Goal: Obtain resource: Download file/media

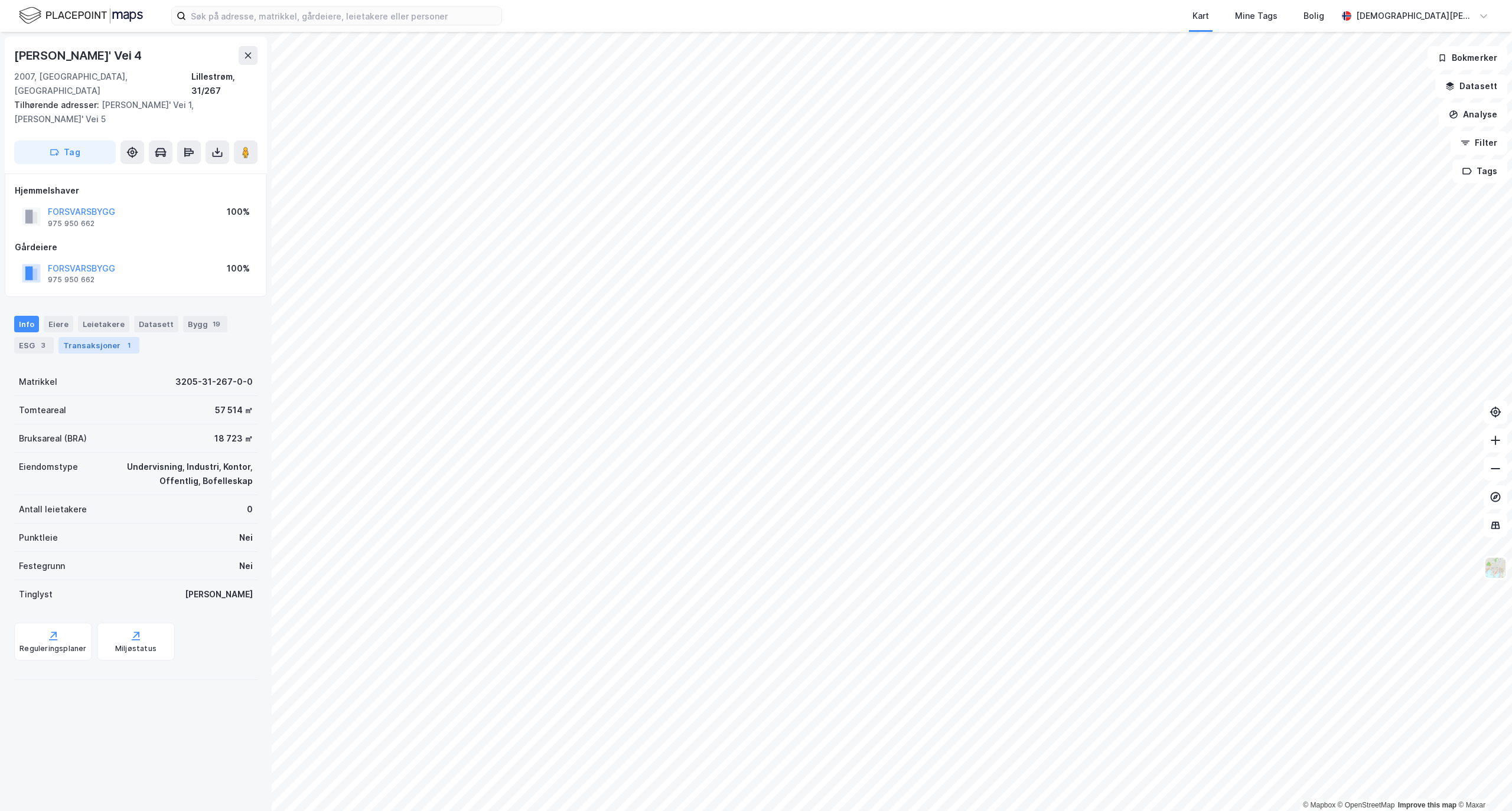
click at [117, 337] on div "Transaksjoner 1" at bounding box center [99, 345] width 81 height 16
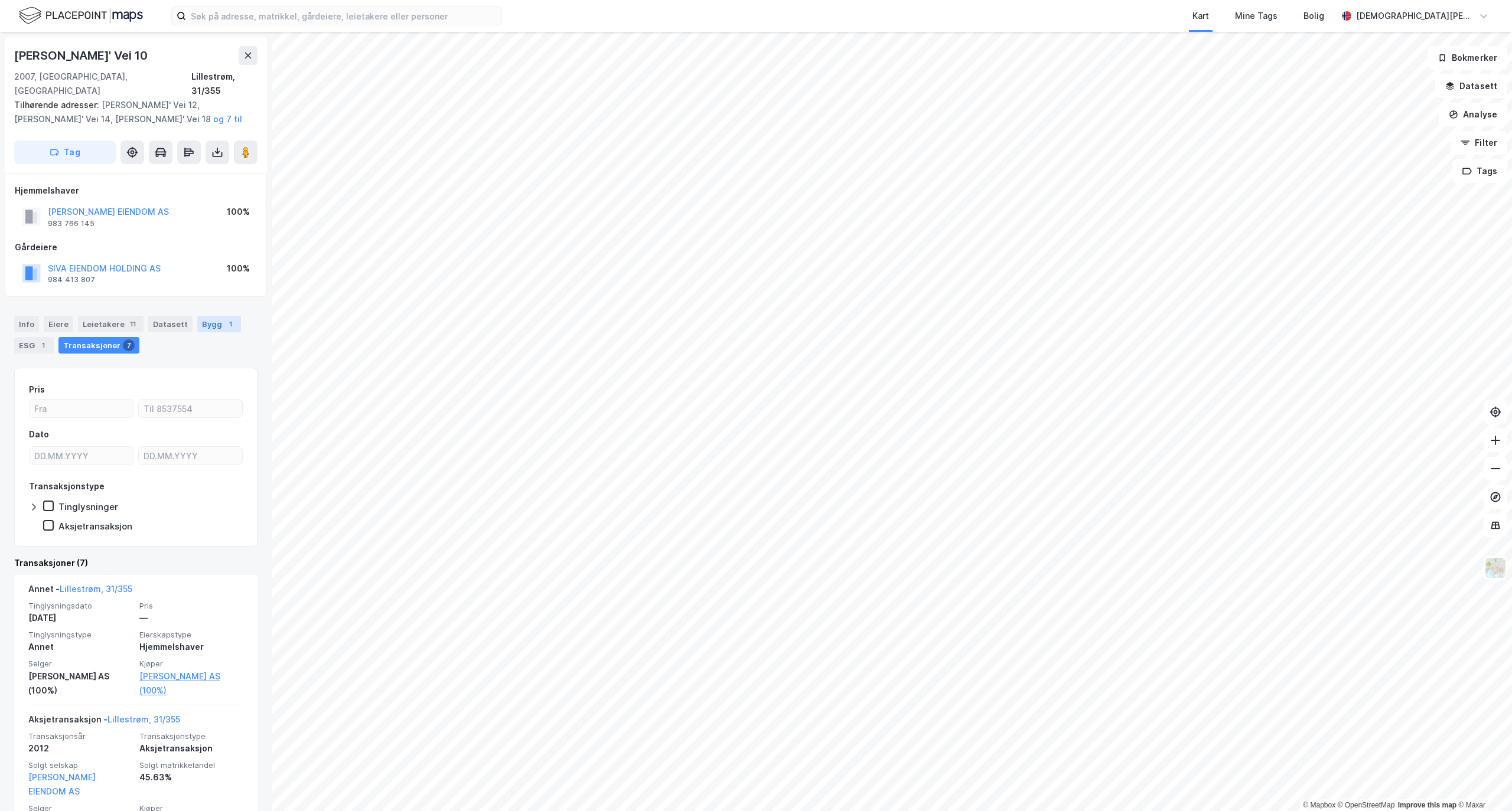
click at [199, 316] on div "Bygg 1" at bounding box center [219, 324] width 44 height 16
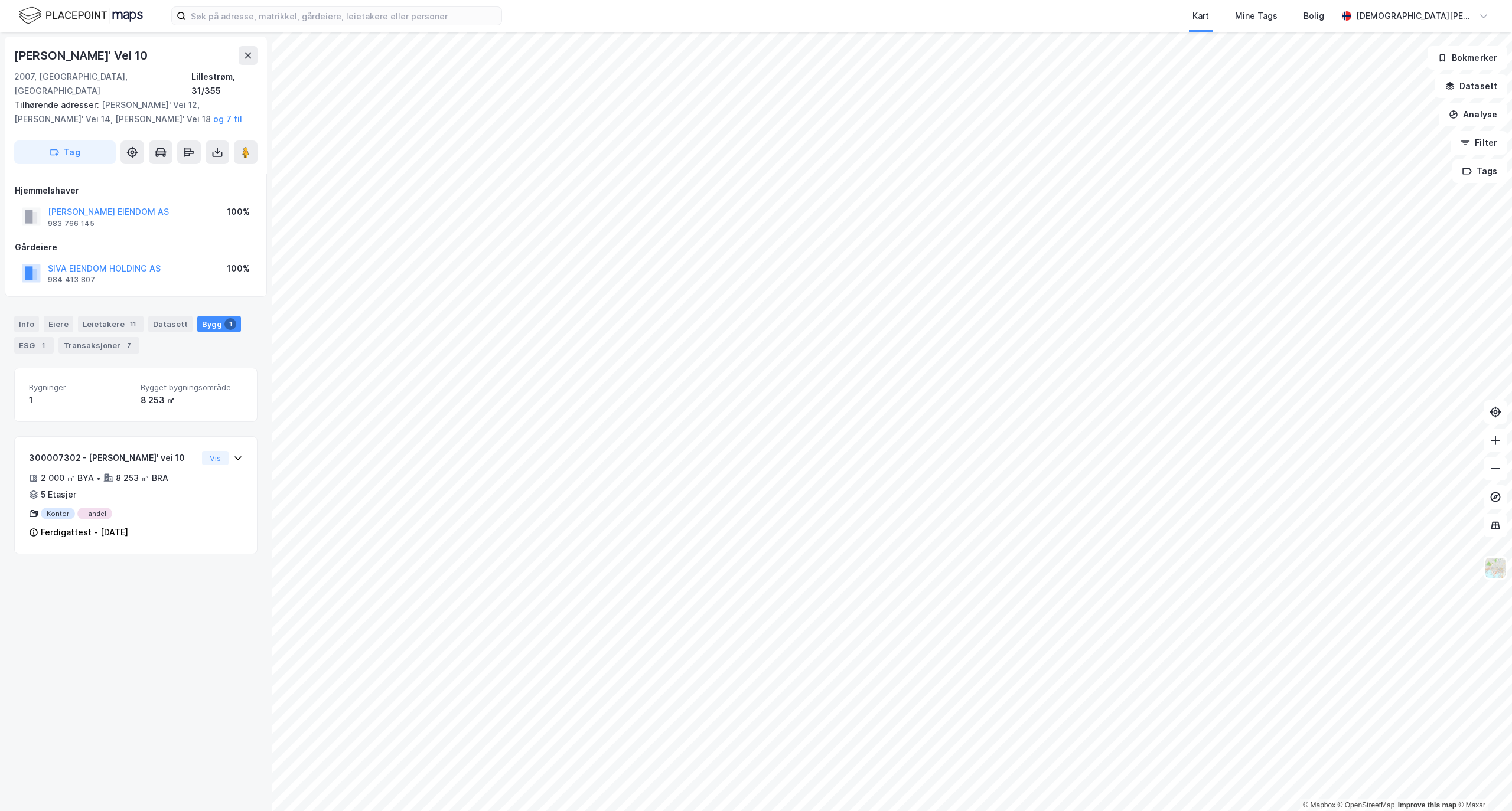
click at [155, 302] on div "Info [PERSON_NAME] 11 Datasett Bygg 1 ESG 1 Transaksjoner 7" at bounding box center [136, 330] width 272 height 57
click at [150, 316] on div "Datasett" at bounding box center [170, 324] width 44 height 16
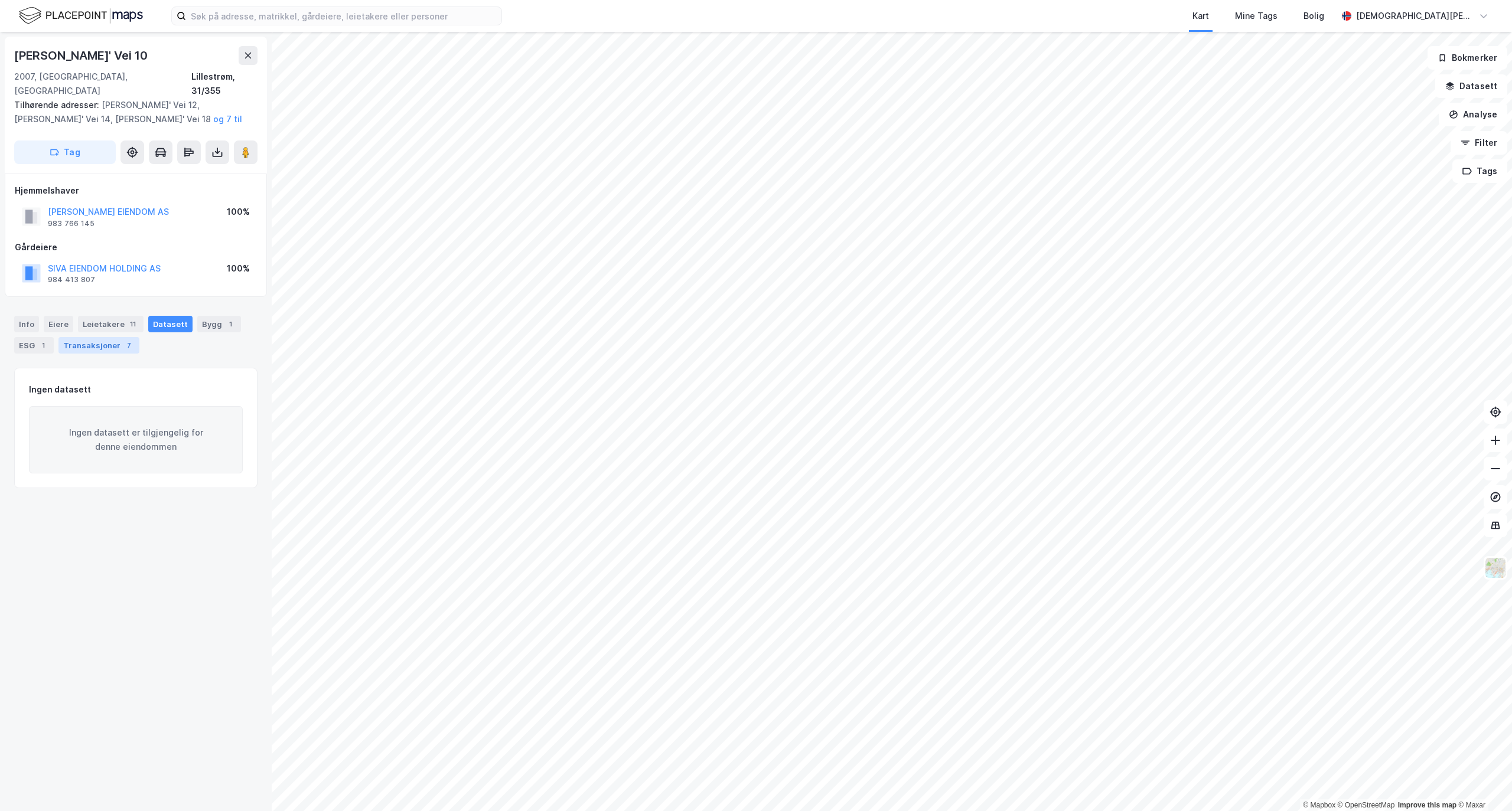
click at [119, 337] on div "Transaksjoner 7" at bounding box center [99, 345] width 81 height 16
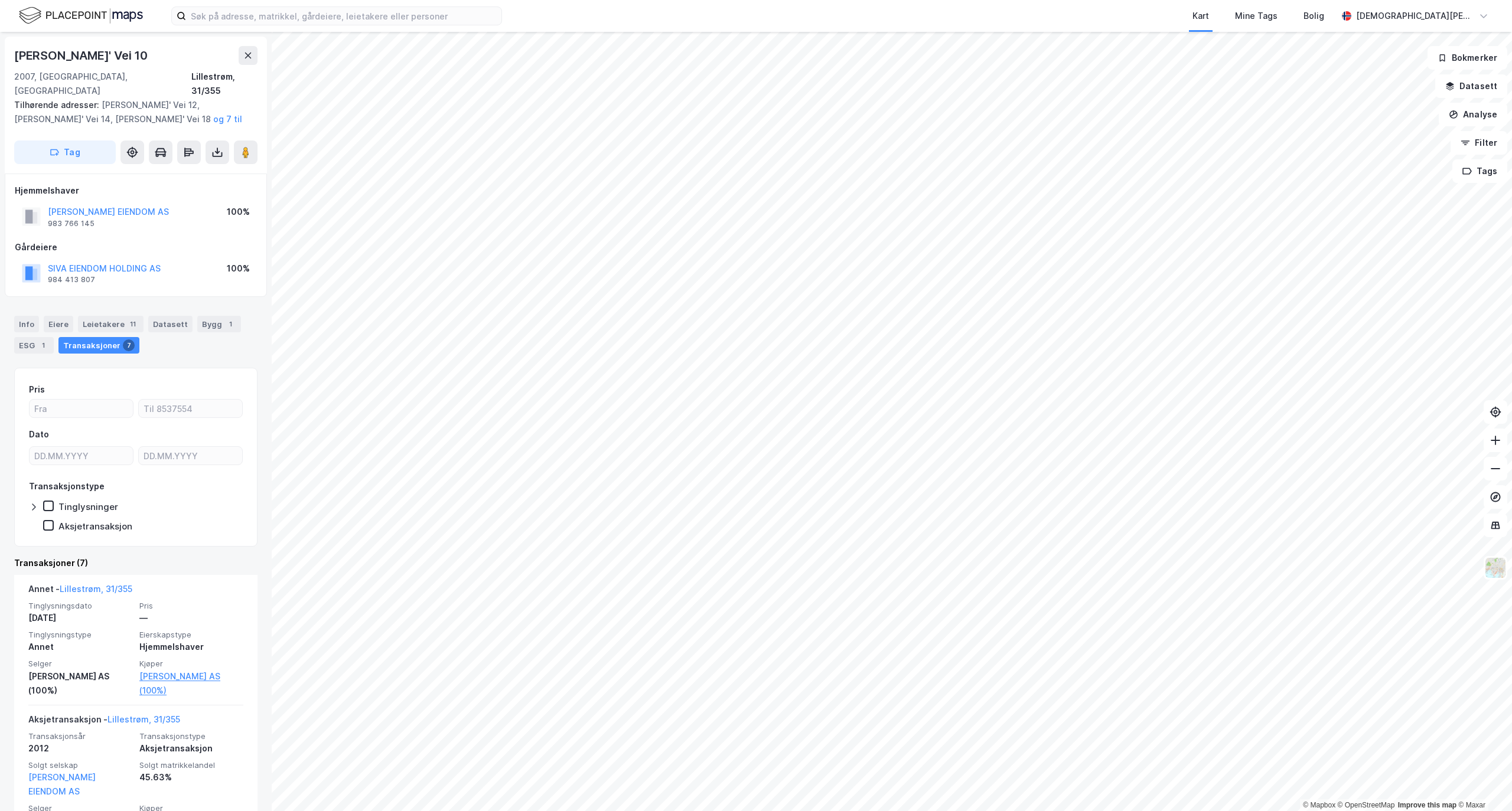
click at [220, 302] on div "Info [PERSON_NAME] 11 Datasett Bygg 1 ESG 1 Transaksjoner 7" at bounding box center [136, 330] width 272 height 57
click at [203, 316] on div "Bygg 1" at bounding box center [219, 324] width 44 height 16
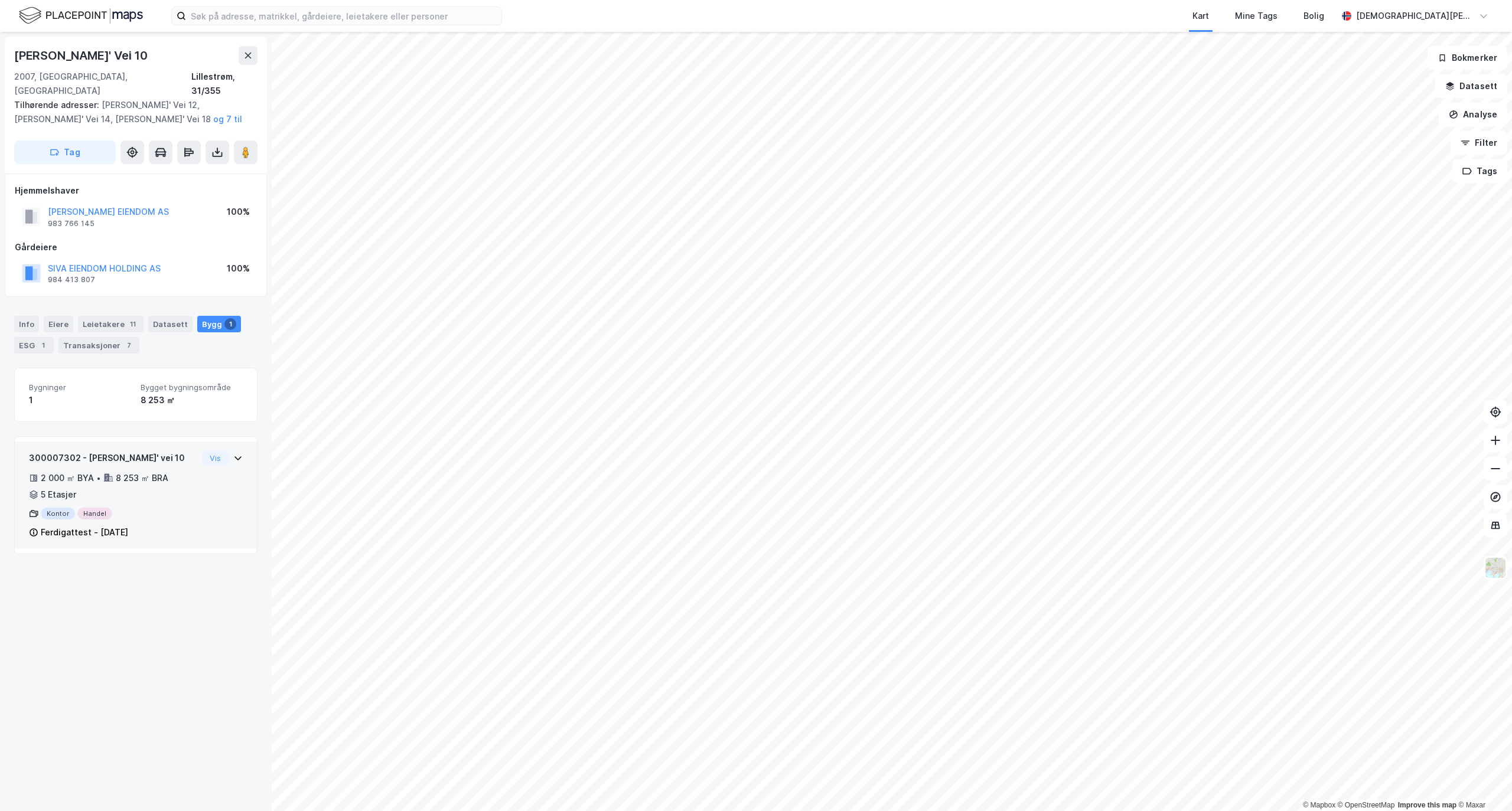
click at [234, 454] on icon at bounding box center [238, 458] width 9 height 9
click at [155, 334] on div "Info [PERSON_NAME] 11 Datasett Bygg 1 ESG 1 Transaksjoner 7" at bounding box center [135, 334] width 243 height 38
click at [158, 318] on div "Info [PERSON_NAME] 11 Datasett Bygg 1 ESG 1 Transaksjoner 7" at bounding box center [135, 334] width 243 height 38
click at [150, 317] on div "Datasett" at bounding box center [170, 324] width 44 height 16
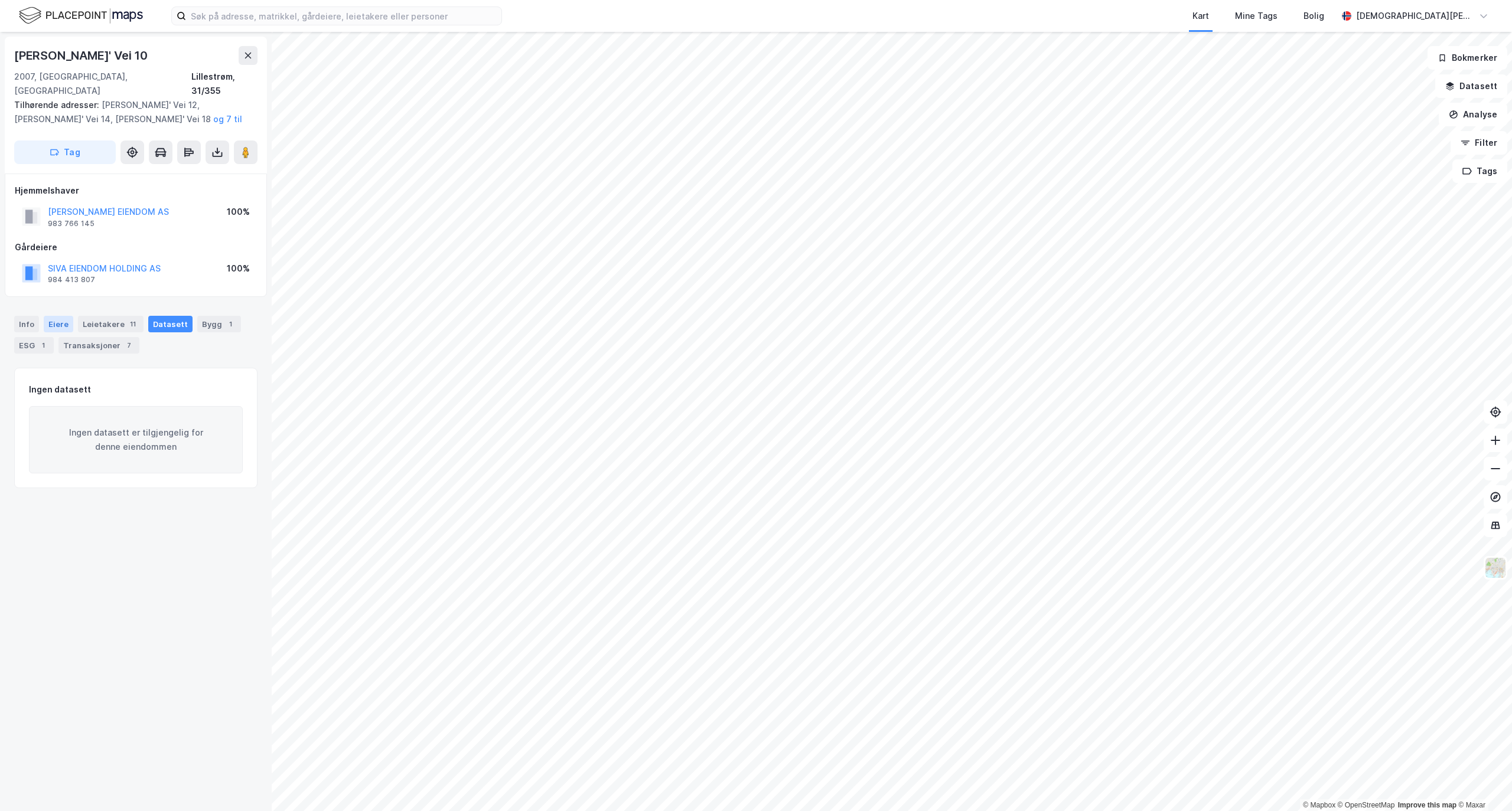
click at [66, 316] on div "Eiere" at bounding box center [58, 324] width 30 height 16
click at [83, 316] on div "Leietakere 11" at bounding box center [110, 324] width 65 height 16
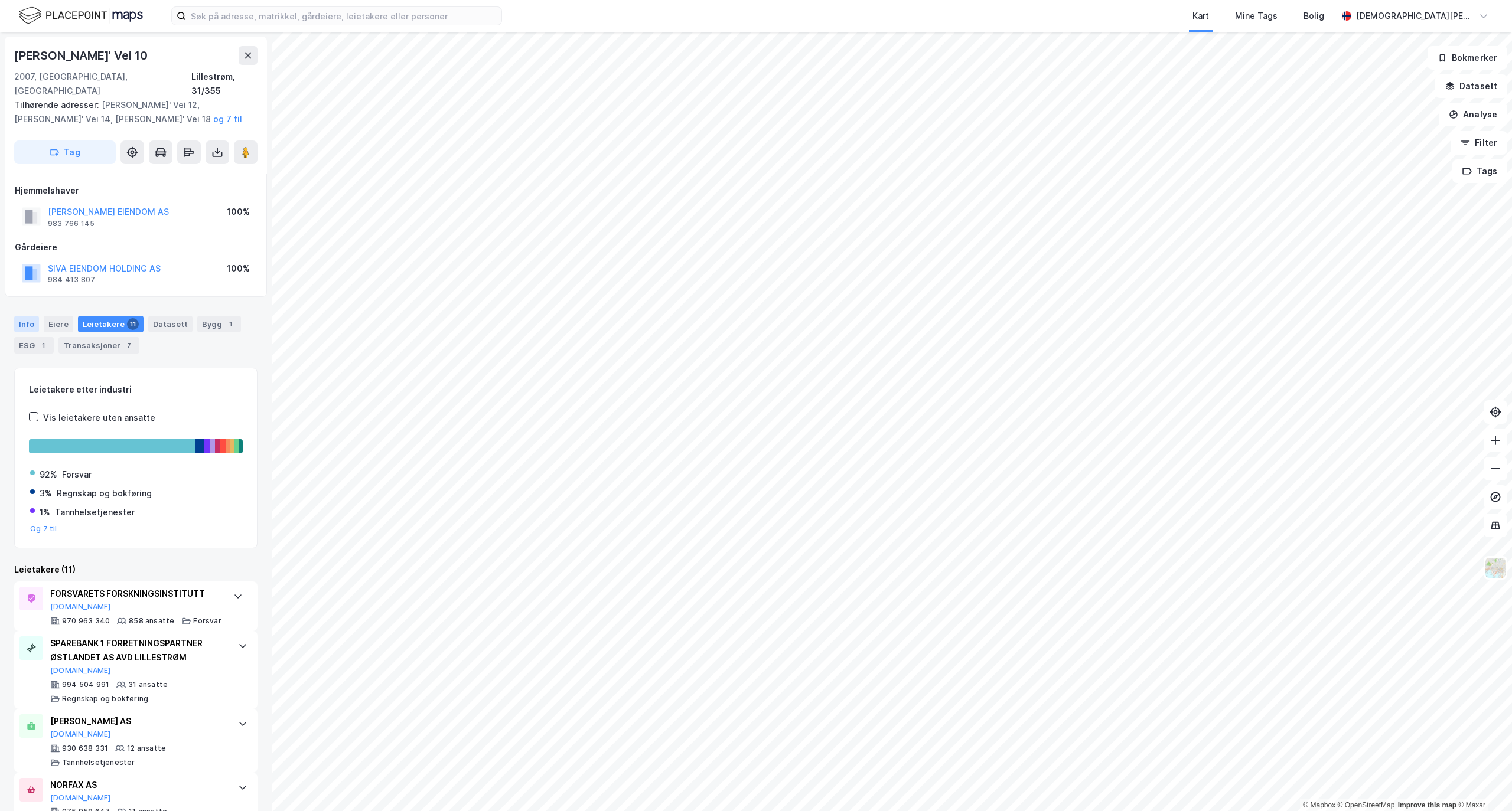
click at [36, 316] on div "Info" at bounding box center [26, 324] width 25 height 16
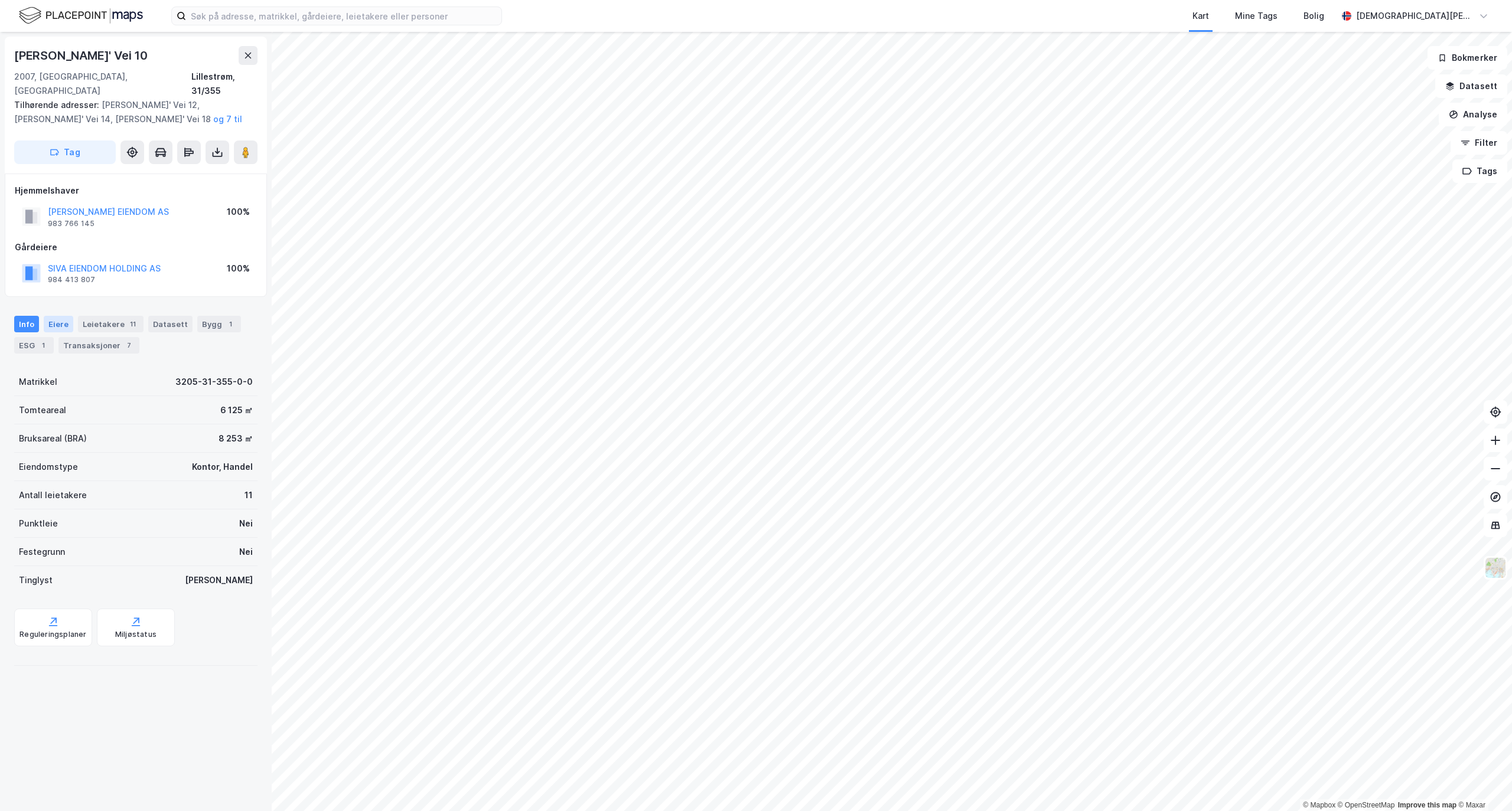
click at [47, 316] on div "Eiere" at bounding box center [58, 324] width 30 height 16
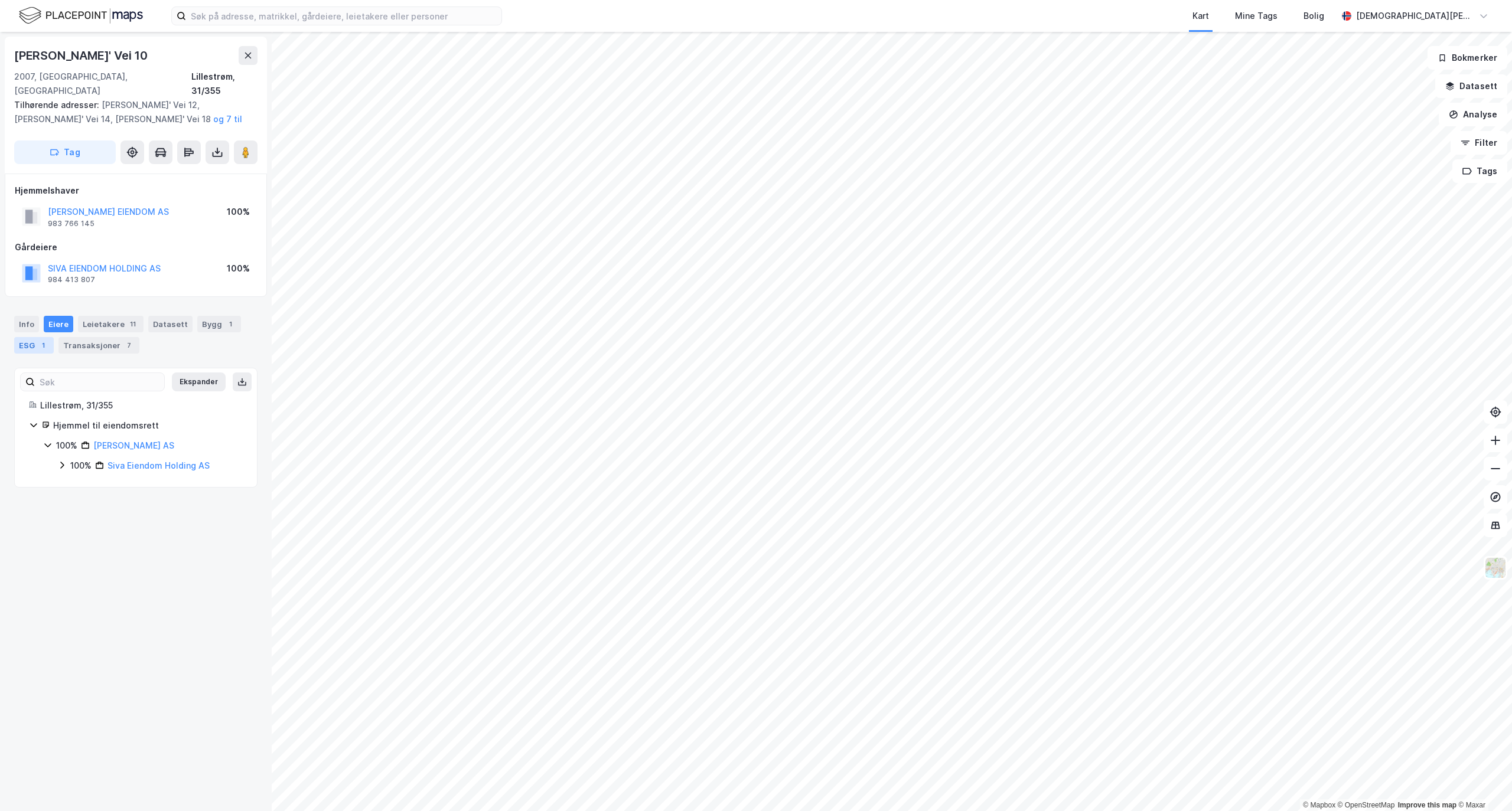
click at [19, 337] on div "ESG 1" at bounding box center [34, 345] width 40 height 16
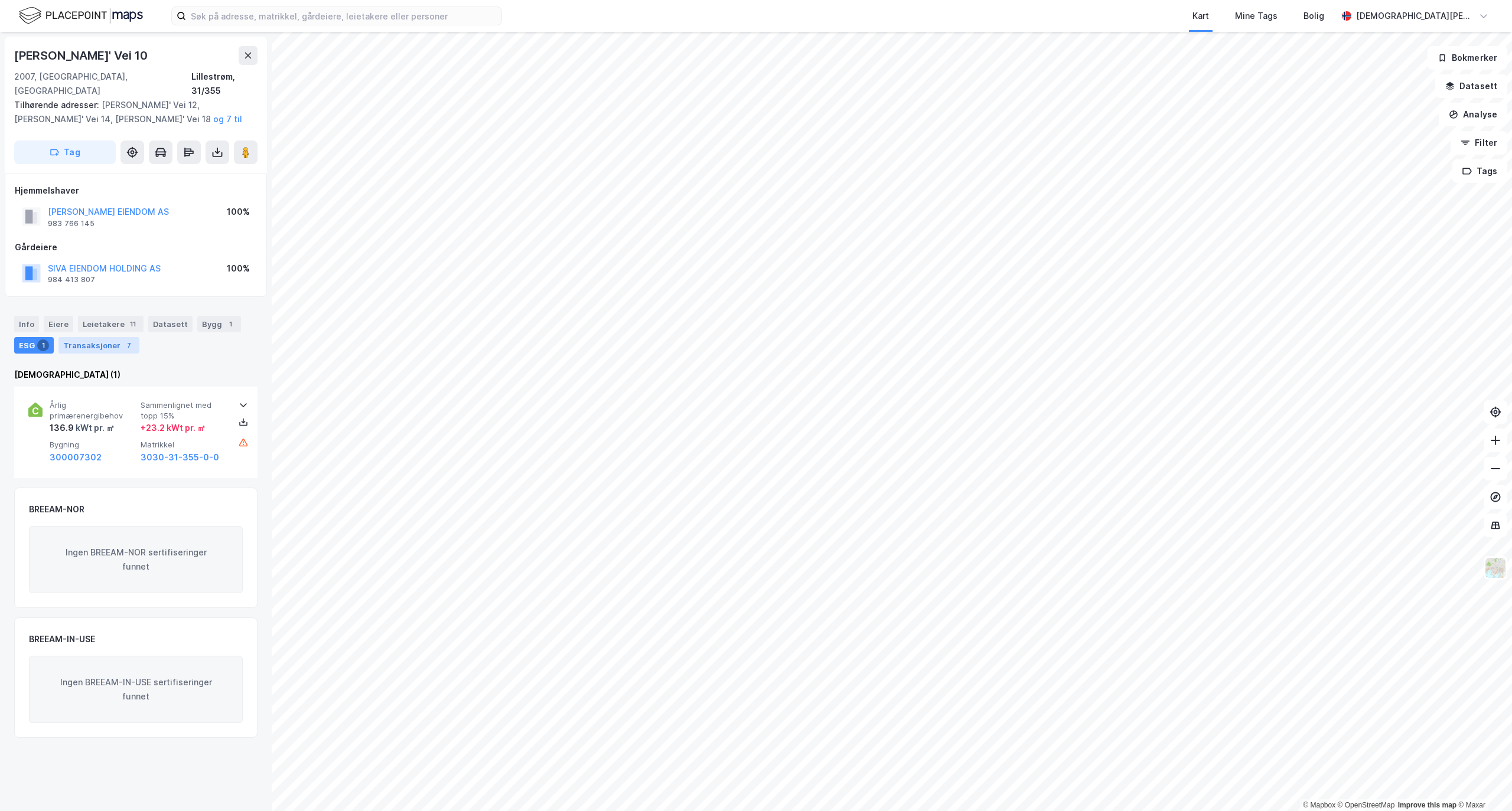
click at [86, 337] on div "Transaksjoner 7" at bounding box center [99, 345] width 81 height 16
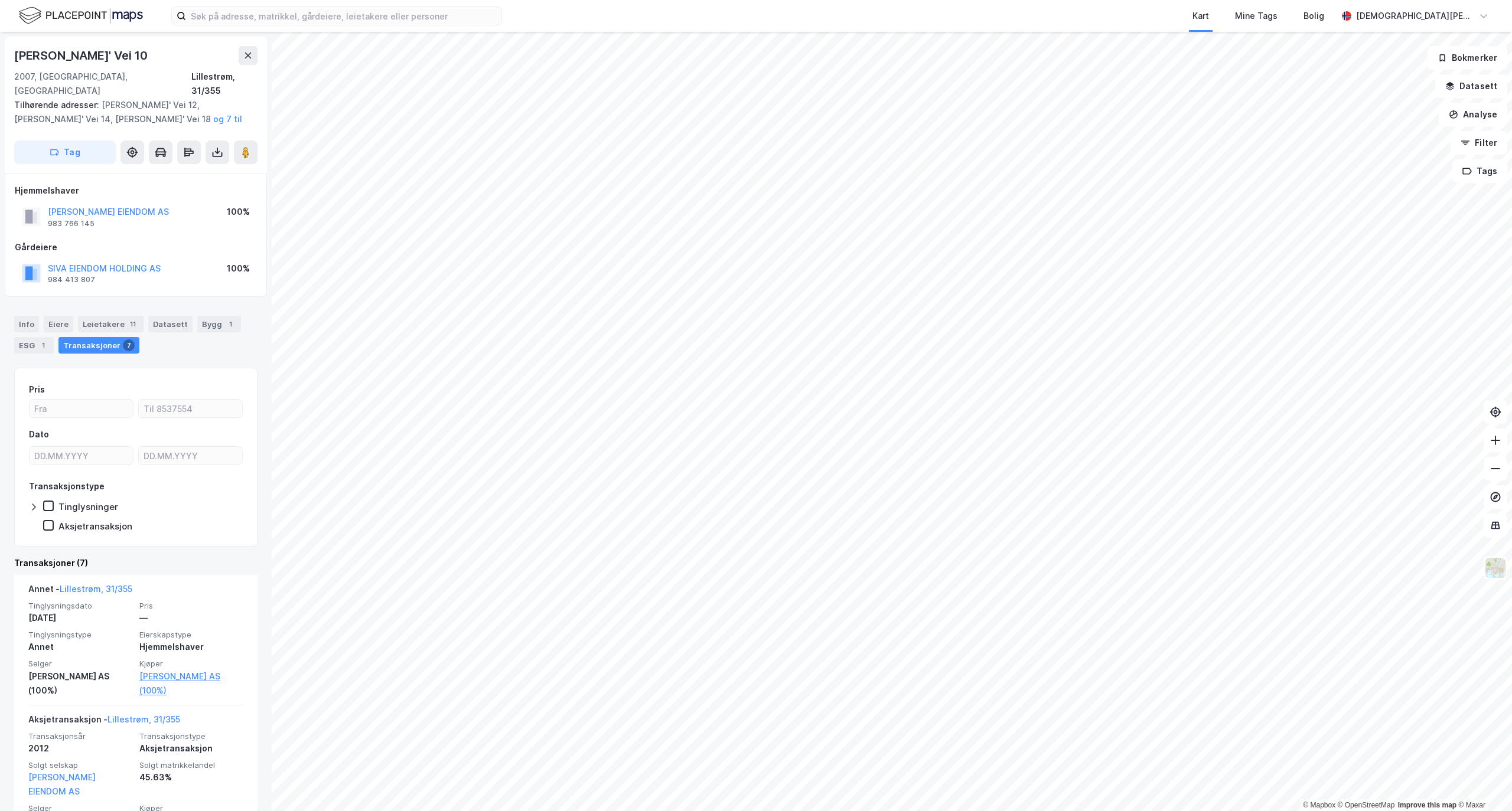
click at [72, 316] on div "Info [PERSON_NAME] 11 Datasett Bygg 1 ESG 1 Transaksjoner 7" at bounding box center [135, 334] width 243 height 38
click at [220, 144] on button at bounding box center [218, 152] width 24 height 24
click at [197, 166] on div "Last ned grunnbok" at bounding box center [166, 175] width 126 height 19
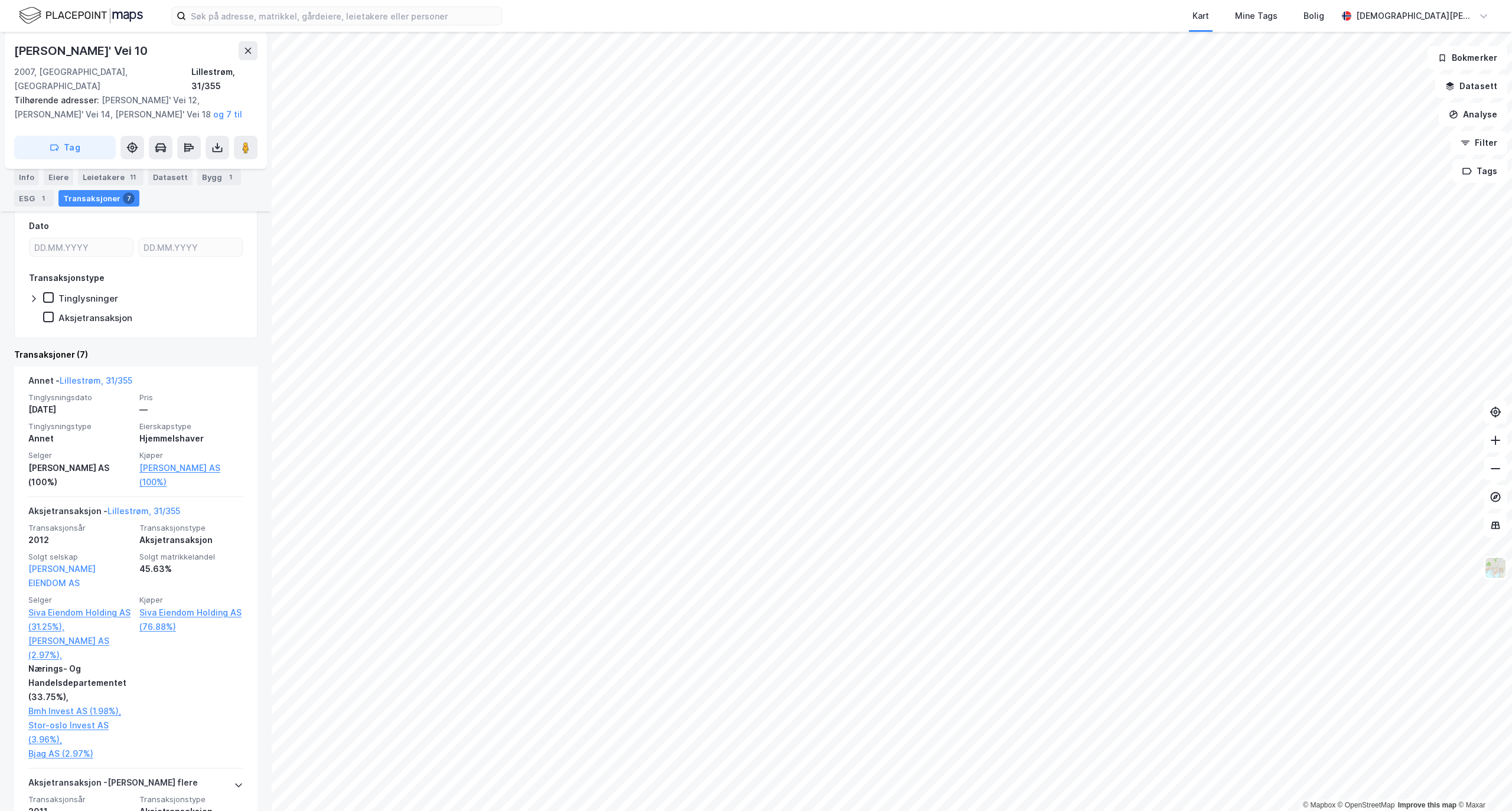
scroll to position [102, 0]
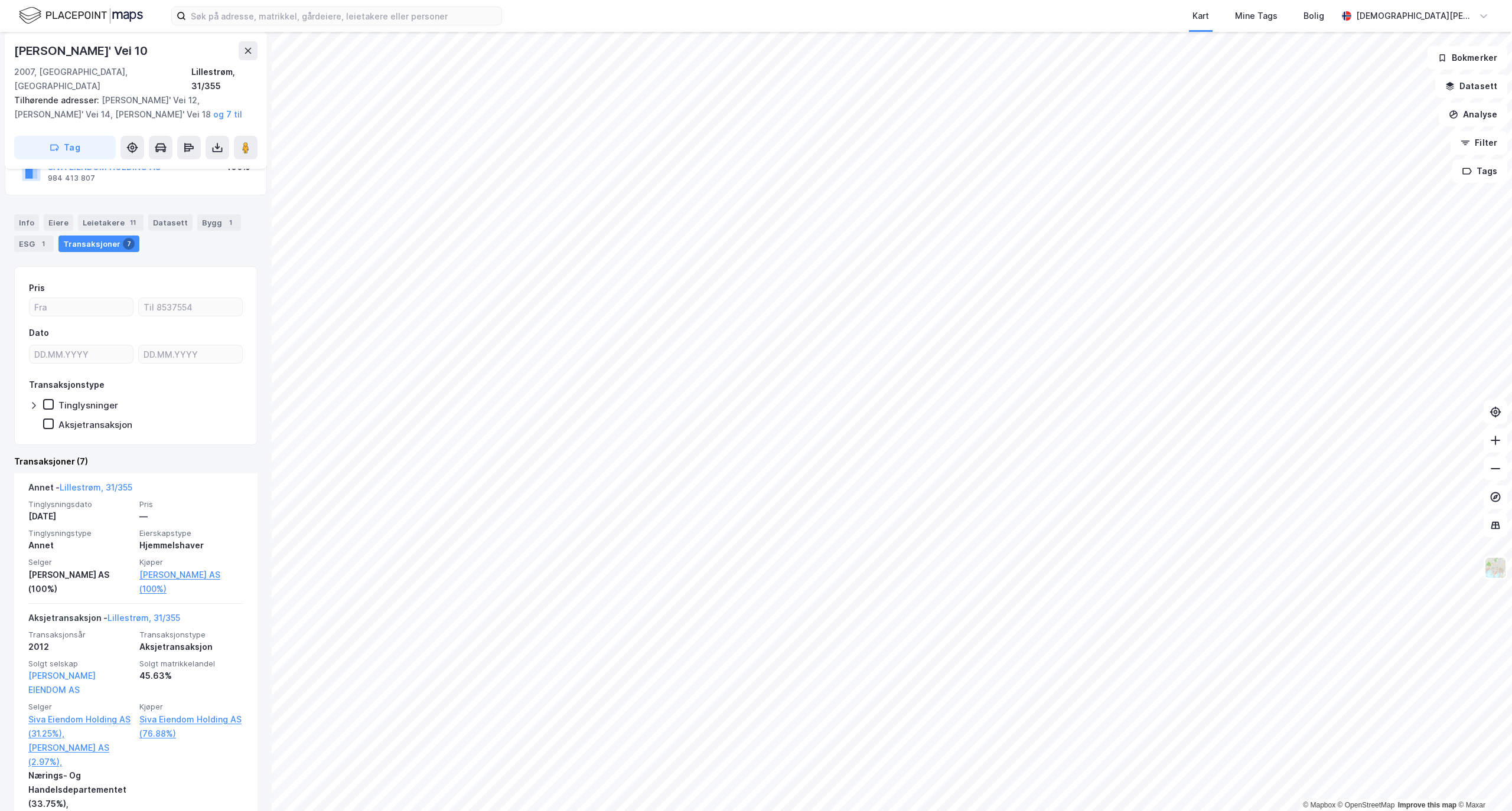
click at [145, 454] on div "Transaksjoner (7)" at bounding box center [135, 461] width 243 height 14
click at [129, 454] on div "Transaksjoner (7)" at bounding box center [135, 461] width 243 height 14
